Goal: Task Accomplishment & Management: Complete application form

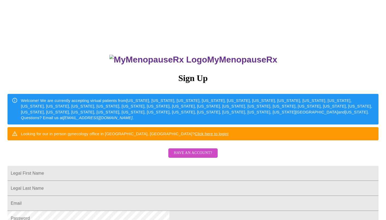
click at [186, 156] on span "Have an account?" at bounding box center [193, 153] width 38 height 7
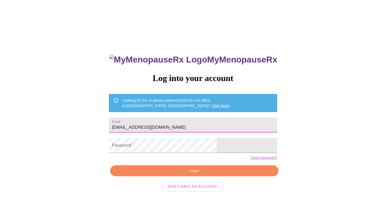
type input "[EMAIL_ADDRESS][DOMAIN_NAME]"
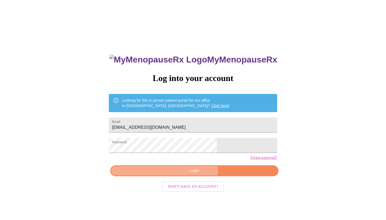
click at [189, 174] on span "Login" at bounding box center [194, 170] width 156 height 7
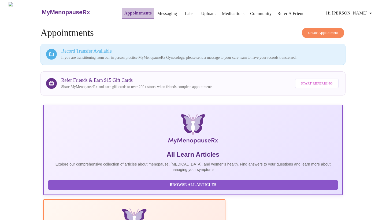
click at [125, 13] on link "Appointments" at bounding box center [138, 13] width 27 height 8
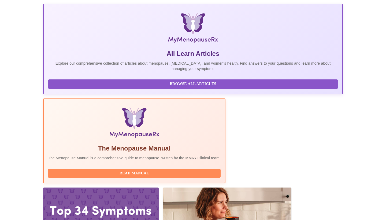
scroll to position [101, 0]
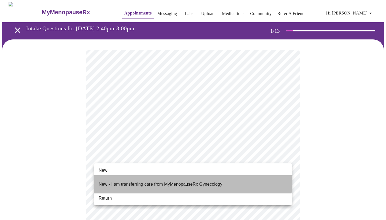
click at [166, 181] on p "New - I am transferring care from MyMenopauseRx Gynecology" at bounding box center [161, 184] width 124 height 6
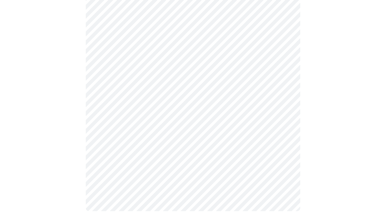
scroll to position [267, 0]
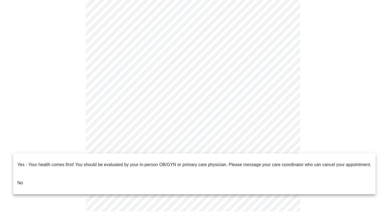
click at [40, 181] on li "No" at bounding box center [194, 183] width 363 height 18
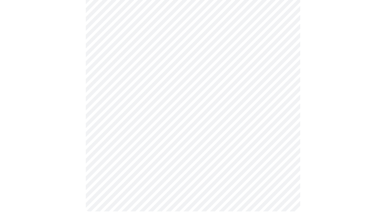
scroll to position [0, 0]
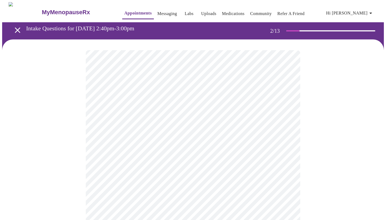
click at [151, 108] on body "MyMenopauseRx Appointments Messaging Labs Uploads Medications Community Refer a…" at bounding box center [193, 163] width 382 height 322
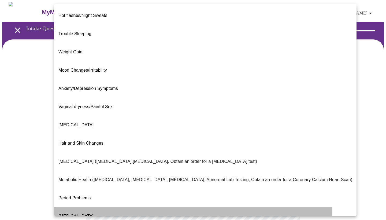
click at [89, 214] on span "[MEDICAL_DATA]" at bounding box center [76, 216] width 35 height 5
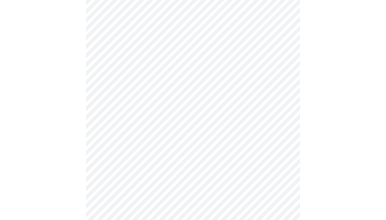
scroll to position [93, 0]
click at [168, 70] on body "MyMenopauseRx Appointments Messaging Labs Uploads Medications Community Refer a…" at bounding box center [193, 68] width 382 height 319
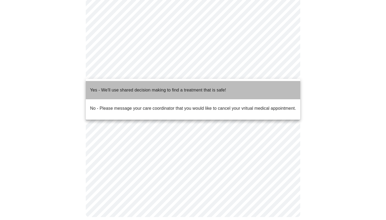
click at [140, 87] on p "Yes - We'll use shared decision making to find a treatment that is safe!" at bounding box center [158, 90] width 136 height 6
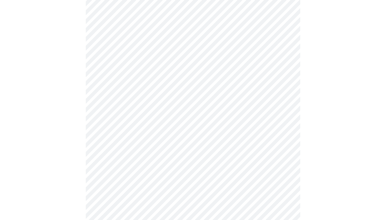
scroll to position [0, 0]
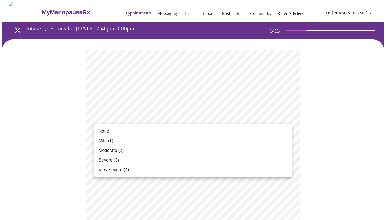
click at [112, 142] on span "Mild (1)" at bounding box center [106, 141] width 15 height 6
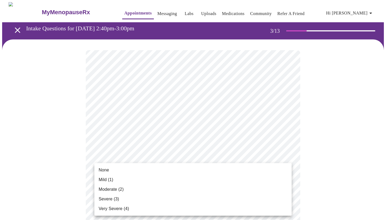
click at [108, 171] on span "None" at bounding box center [104, 170] width 10 height 6
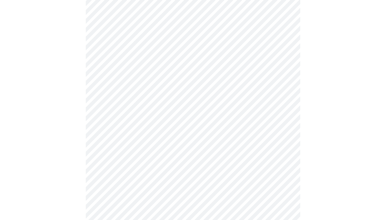
scroll to position [98, 0]
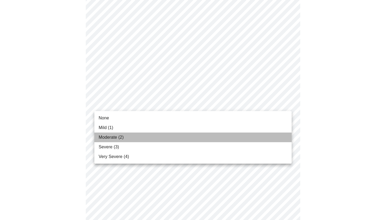
click at [115, 136] on span "Moderate (2)" at bounding box center [111, 137] width 25 height 6
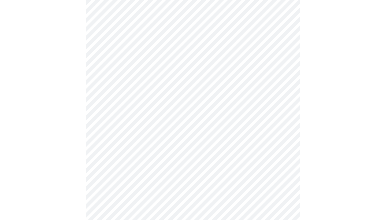
scroll to position [143, 0]
click at [104, 103] on body "MyMenopauseRx Appointments Messaging Labs Uploads Medications Community Refer a…" at bounding box center [193, 203] width 382 height 689
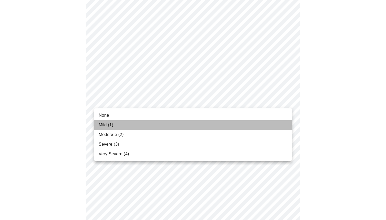
click at [102, 124] on span "Mild (1)" at bounding box center [106, 125] width 15 height 6
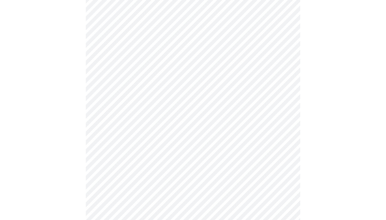
scroll to position [176, 0]
click at [114, 105] on body "MyMenopauseRx Appointments Messaging Labs Uploads Medications Community Refer a…" at bounding box center [193, 167] width 382 height 682
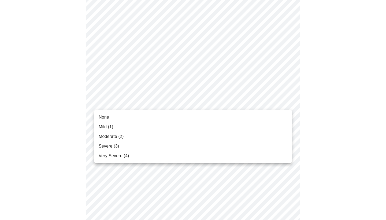
drag, startPoint x: 108, startPoint y: 117, endPoint x: 105, endPoint y: 127, distance: 10.4
click at [105, 127] on ul "None Mild (1) Moderate (2) Severe (3) Very Severe (4)" at bounding box center [193, 136] width 198 height 53
click at [105, 127] on span "Mild (1)" at bounding box center [106, 127] width 15 height 6
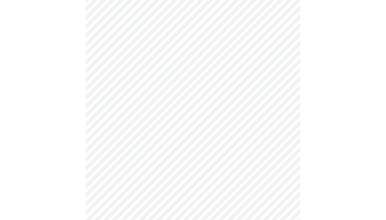
click at [109, 139] on body "MyMenopauseRx Appointments Messaging Labs Uploads Medications Community Refer a…" at bounding box center [193, 163] width 382 height 675
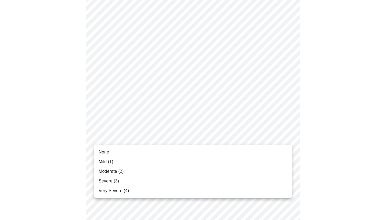
click at [103, 165] on span "Mild (1)" at bounding box center [106, 162] width 15 height 6
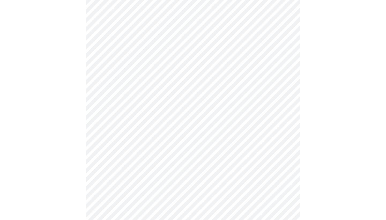
scroll to position [211, 0]
click at [151, 145] on body "MyMenopauseRx Appointments Messaging Labs Uploads Medications Community Refer a…" at bounding box center [193, 124] width 382 height 667
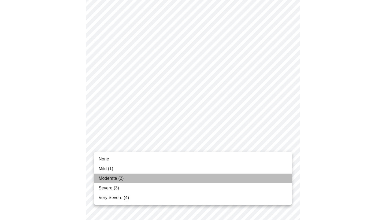
click at [105, 180] on span "Moderate (2)" at bounding box center [111, 178] width 25 height 6
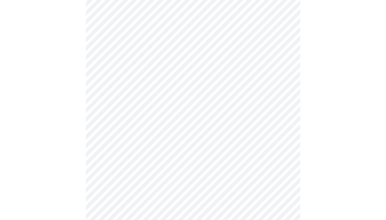
scroll to position [281, 0]
click at [118, 116] on body "MyMenopauseRx Appointments Messaging Labs Uploads Medications Community Refer a…" at bounding box center [193, 51] width 382 height 660
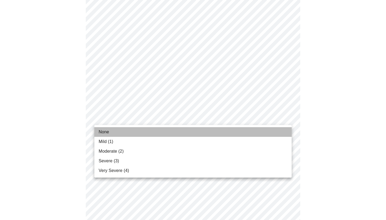
click at [107, 133] on span "None" at bounding box center [104, 132] width 10 height 6
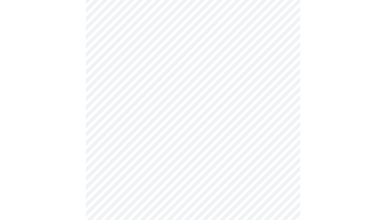
click at [119, 163] on body "MyMenopauseRx Appointments Messaging Labs Uploads Medications Community Refer a…" at bounding box center [193, 47] width 382 height 653
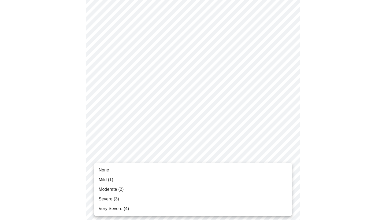
click at [109, 170] on span "None" at bounding box center [104, 170] width 10 height 6
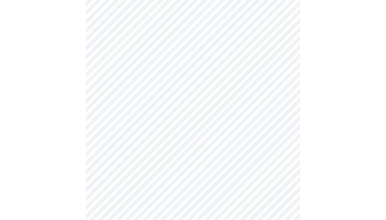
scroll to position [347, 0]
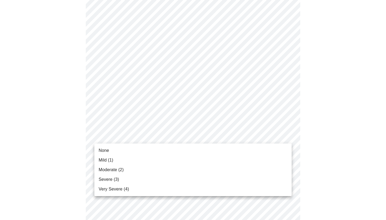
click at [107, 161] on span "Mild (1)" at bounding box center [106, 160] width 15 height 6
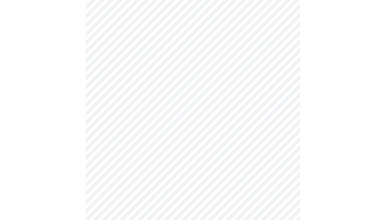
scroll to position [393, 0]
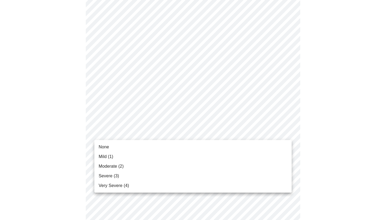
click at [108, 157] on span "Mild (1)" at bounding box center [106, 157] width 15 height 6
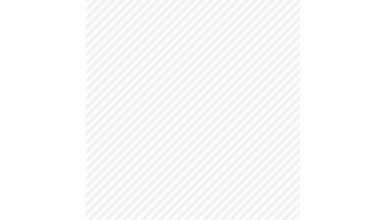
scroll to position [250, 0]
click at [188, 77] on body "MyMenopauseRx Appointments Messaging Labs Uploads Medications Community Refer a…" at bounding box center [193, 17] width 382 height 528
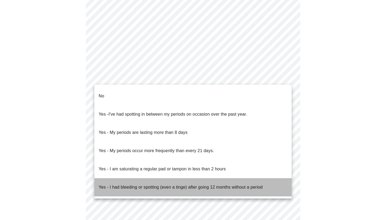
click at [114, 184] on p "Yes - I had bleeding or spotting (even a tinge) after going 12 months without a…" at bounding box center [181, 187] width 164 height 6
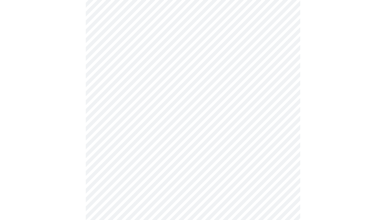
scroll to position [303, 0]
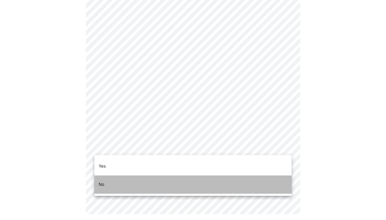
click at [110, 177] on li "No" at bounding box center [193, 185] width 198 height 18
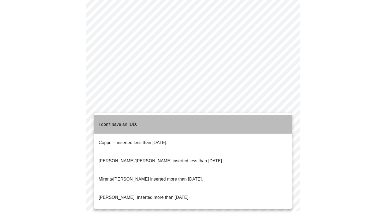
click at [115, 122] on p "I don't have an IUD." at bounding box center [118, 124] width 39 height 6
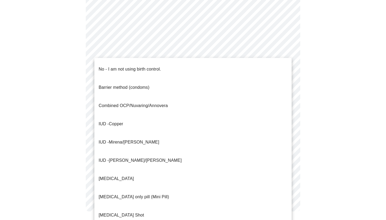
click at [123, 68] on span "No - I am not using birth control." at bounding box center [130, 69] width 63 height 15
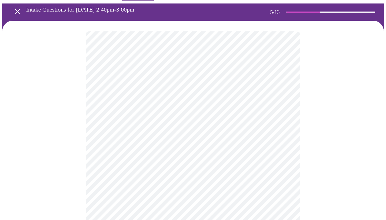
scroll to position [21, 0]
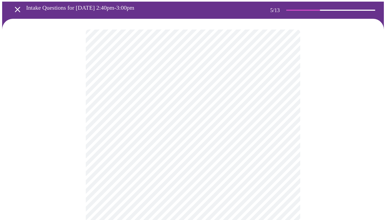
click at [158, 120] on body "MyMenopauseRx Appointments Messaging Labs Uploads Medications Community Refer a…" at bounding box center [193, 198] width 382 height 434
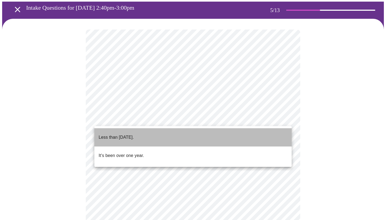
click at [132, 134] on p "Less than [DATE]." at bounding box center [116, 137] width 35 height 6
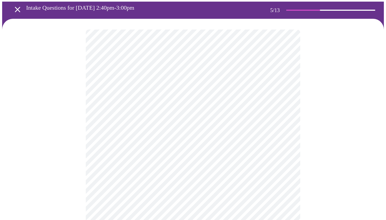
click at [119, 163] on body "MyMenopauseRx Appointments Messaging Labs Uploads Medications Community Refer a…" at bounding box center [193, 196] width 382 height 431
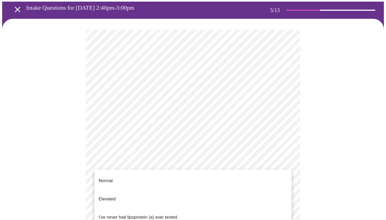
click at [109, 180] on span "Normal" at bounding box center [106, 180] width 14 height 15
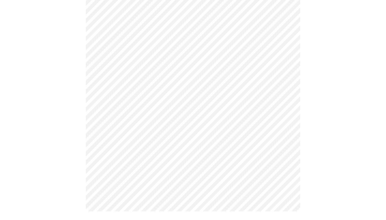
scroll to position [0, 0]
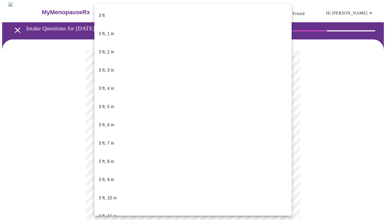
click at [151, 152] on body "MyMenopauseRx Appointments Messaging Labs Uploads Medications Community Refer a…" at bounding box center [193, 145] width 382 height 286
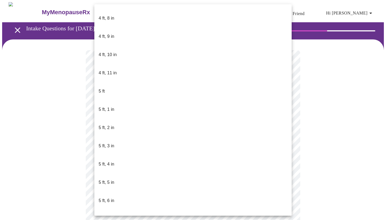
scroll to position [370, 0]
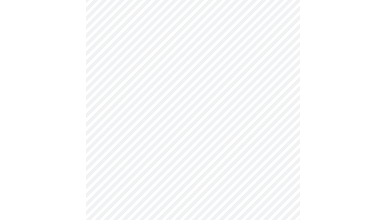
scroll to position [1337, 0]
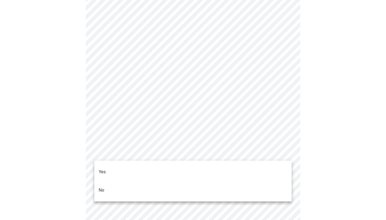
click at [108, 183] on li "No" at bounding box center [193, 190] width 198 height 18
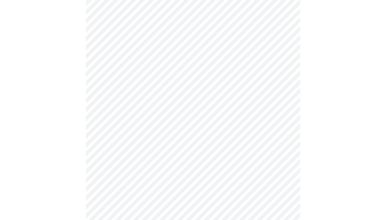
scroll to position [294, 0]
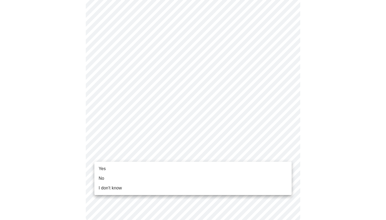
click at [116, 170] on li "Yes" at bounding box center [193, 169] width 198 height 10
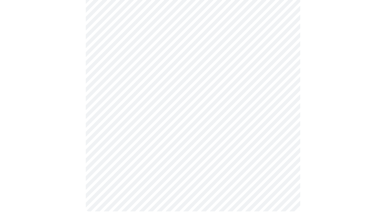
scroll to position [0, 0]
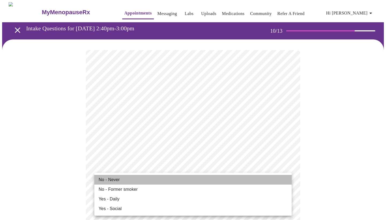
click at [118, 181] on span "No - Never" at bounding box center [109, 180] width 21 height 6
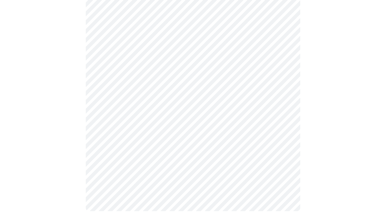
scroll to position [481, 0]
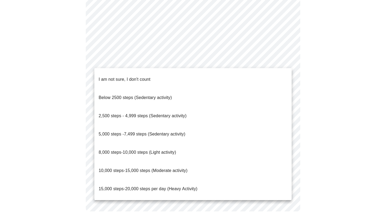
click at [129, 150] on span "8,000 steps-10,000 steps (Light activity)" at bounding box center [138, 152] width 78 height 5
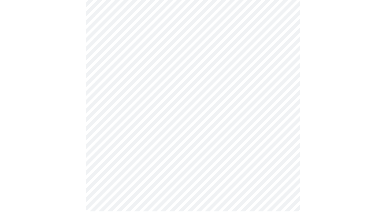
scroll to position [479, 0]
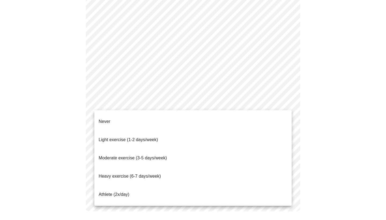
click at [117, 137] on span "Light exercise (1-2 days/week)" at bounding box center [129, 139] width 60 height 5
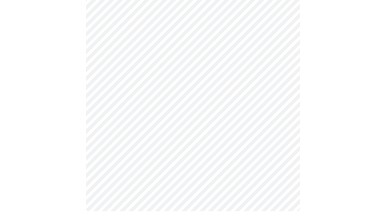
scroll to position [476, 0]
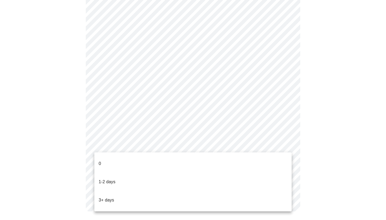
click at [116, 162] on li "0" at bounding box center [193, 164] width 198 height 18
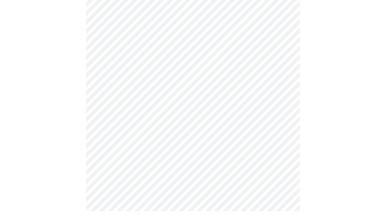
scroll to position [0, 0]
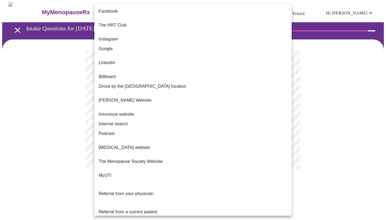
click at [234, 113] on body "MyMenopauseRx Appointments Messaging Labs Uploads Medications Community Refer a…" at bounding box center [193, 91] width 382 height 178
click at [326, 112] on div at bounding box center [193, 110] width 386 height 220
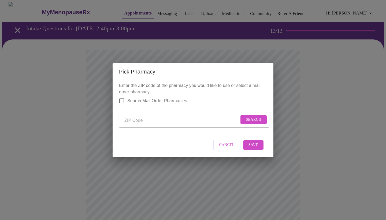
click at [133, 120] on input "Send a message to your care team" at bounding box center [182, 120] width 115 height 9
type input "60446"
click at [248, 117] on span "Search" at bounding box center [254, 119] width 16 height 7
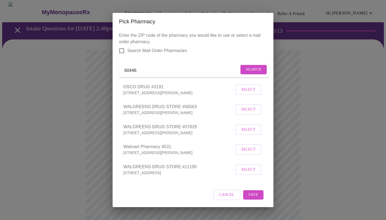
click at [241, 115] on button "Select" at bounding box center [249, 109] width 26 height 10
click at [256, 199] on button "Save" at bounding box center [253, 194] width 20 height 9
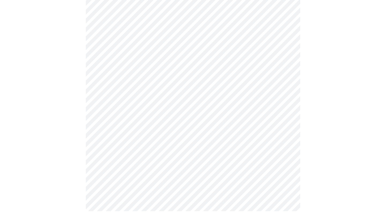
scroll to position [182, 0]
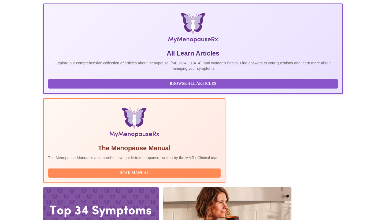
scroll to position [101, 0]
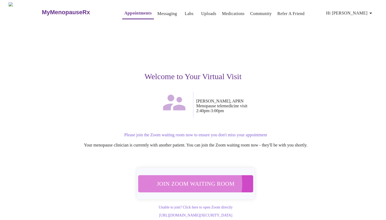
click at [188, 181] on span "Join Zoom Waiting Room" at bounding box center [195, 184] width 101 height 10
